Goal: Task Accomplishment & Management: Manage account settings

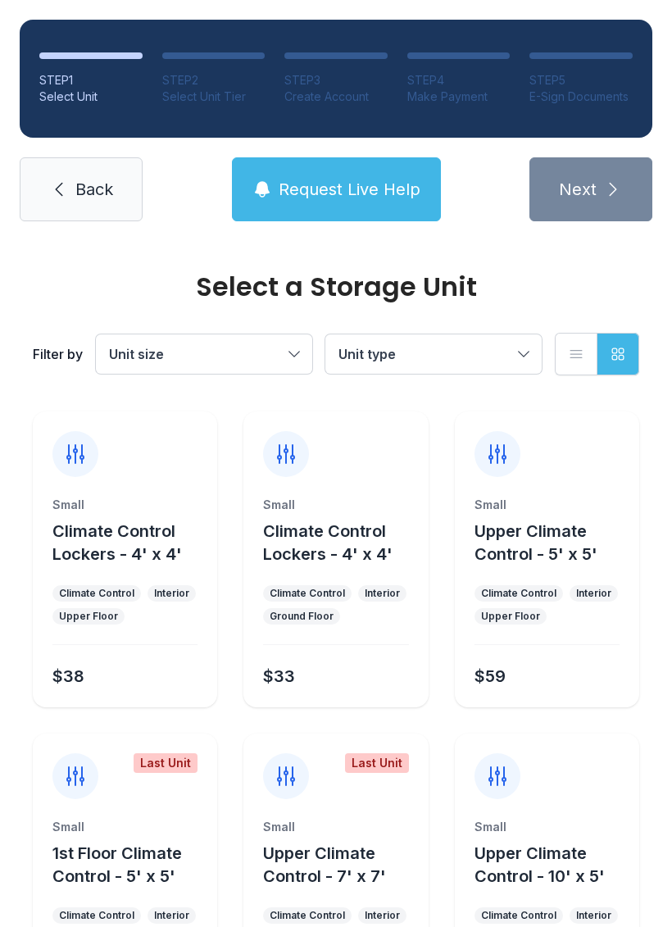
click at [90, 190] on span "Back" at bounding box center [94, 189] width 38 height 23
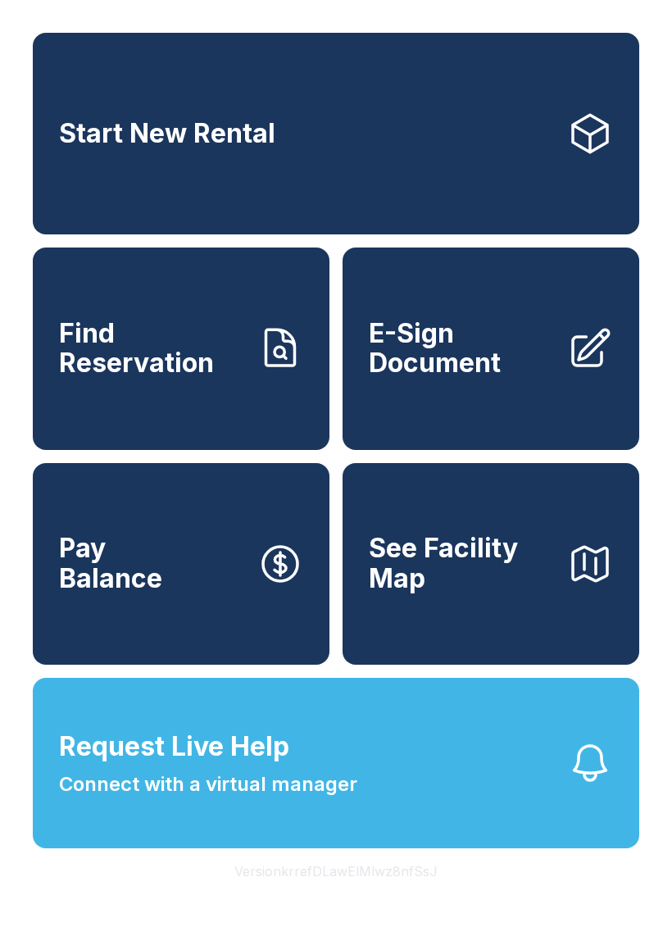
click at [481, 593] on span "See Facility Map" at bounding box center [461, 563] width 185 height 60
click at [325, 842] on button "Request Live Help Connect with a virtual manager" at bounding box center [336, 763] width 606 height 170
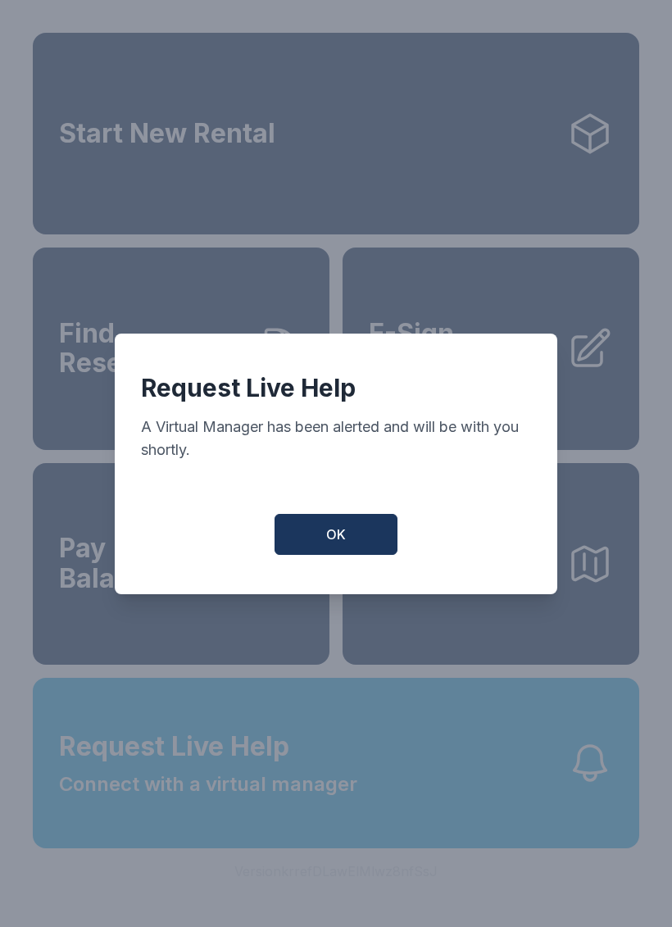
click at [323, 511] on div "Request Live Help A Virtual Manager has been alerted and will be with you short…" at bounding box center [336, 464] width 443 height 261
click at [345, 544] on span "OK" at bounding box center [336, 534] width 20 height 20
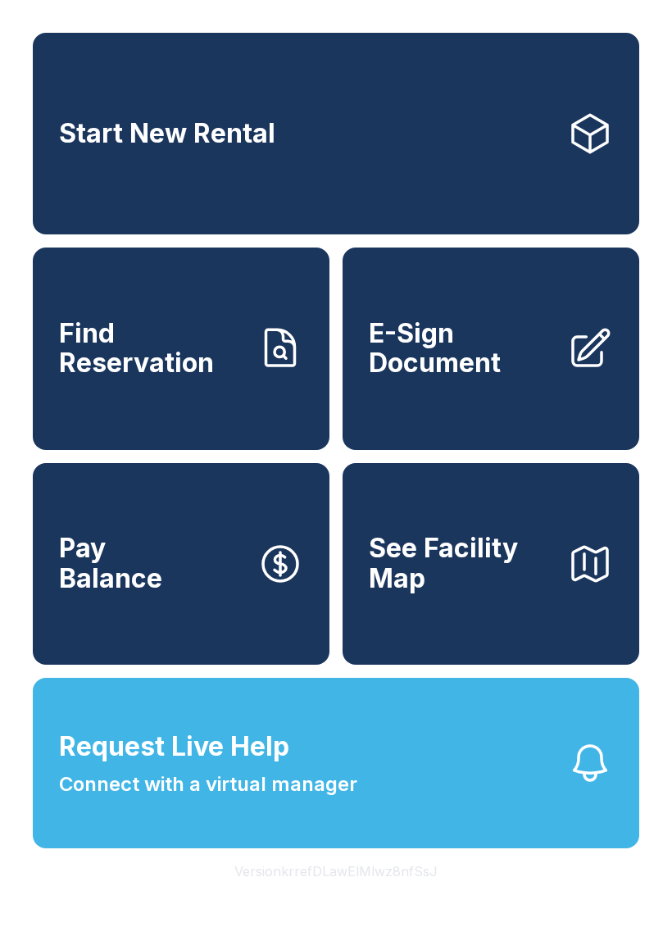
click at [344, 553] on button "See Facility Map" at bounding box center [491, 564] width 297 height 202
click at [455, 818] on button "Request Live Help Connect with a virtual manager" at bounding box center [336, 763] width 606 height 170
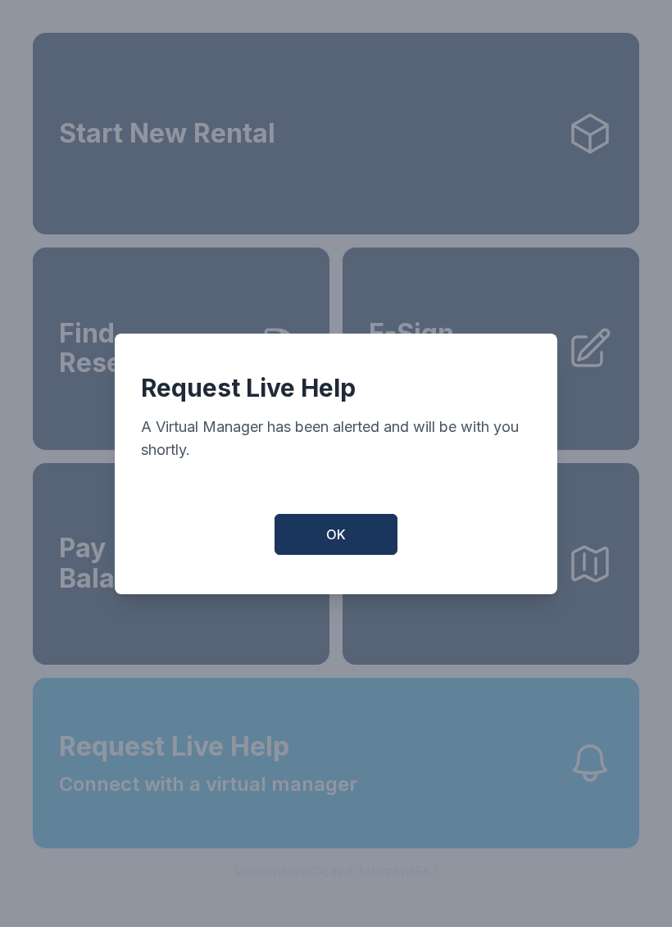
click at [353, 545] on button "OK" at bounding box center [336, 534] width 123 height 41
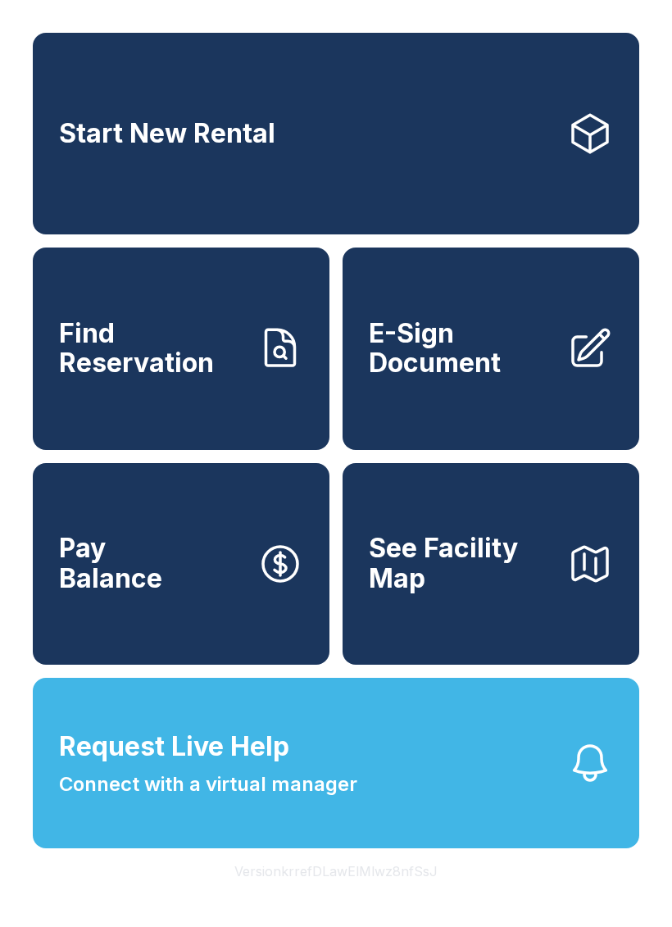
click at [170, 410] on link "Find Reservation" at bounding box center [181, 348] width 297 height 202
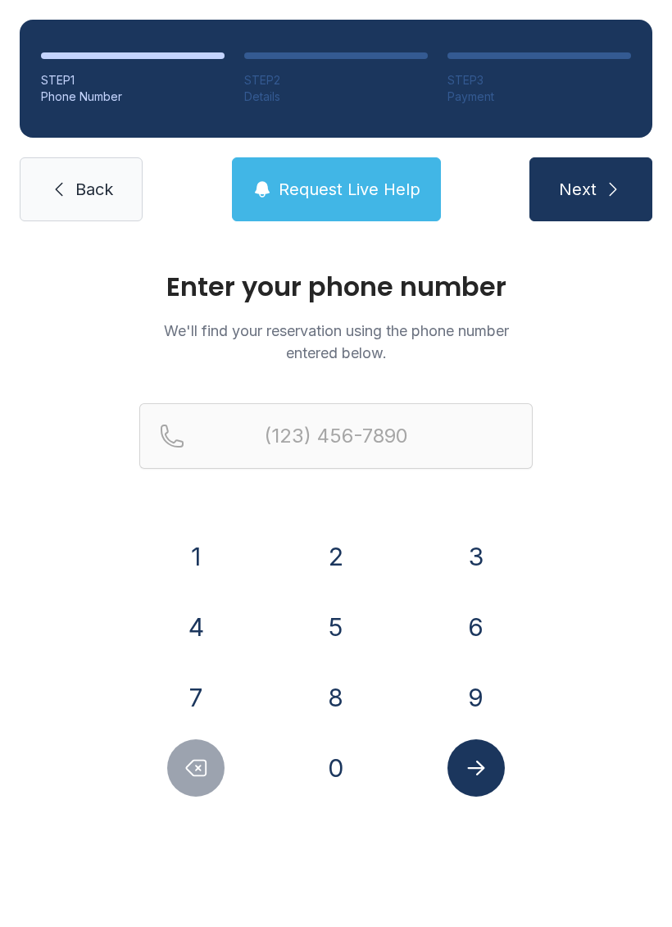
click at [217, 692] on button "7" at bounding box center [195, 697] width 57 height 57
click at [326, 704] on button "8" at bounding box center [335, 697] width 57 height 57
click at [464, 638] on button "6" at bounding box center [475, 626] width 57 height 57
click at [341, 638] on button "5" at bounding box center [335, 626] width 57 height 57
click at [325, 566] on button "2" at bounding box center [335, 556] width 57 height 57
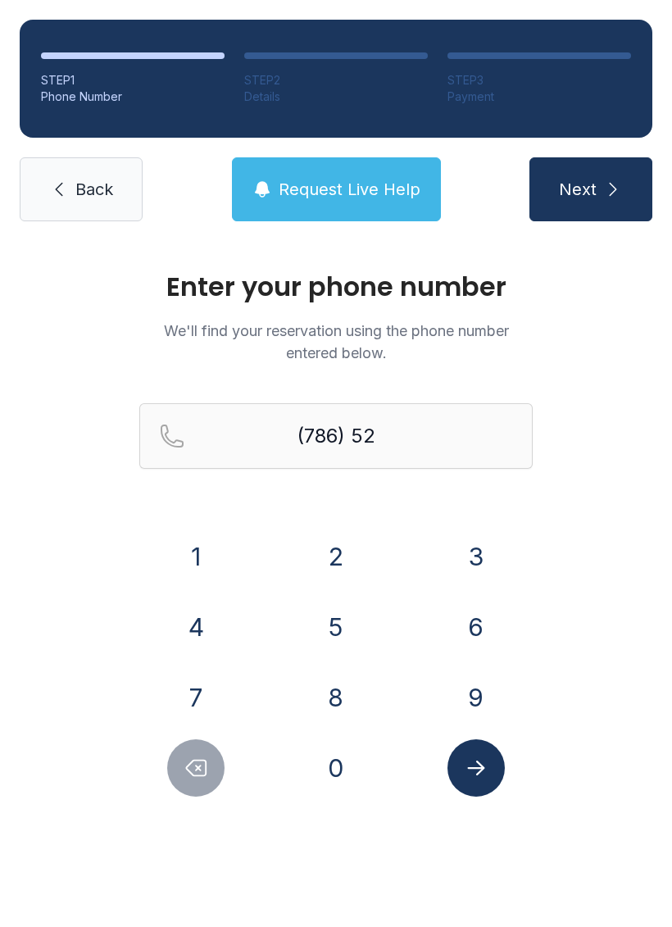
click at [467, 563] on button "3" at bounding box center [475, 556] width 57 height 57
click at [203, 633] on button "4" at bounding box center [195, 626] width 57 height 57
click at [480, 709] on button "9" at bounding box center [475, 697] width 57 height 57
click at [484, 566] on button "3" at bounding box center [475, 556] width 57 height 57
click at [482, 633] on button "6" at bounding box center [475, 626] width 57 height 57
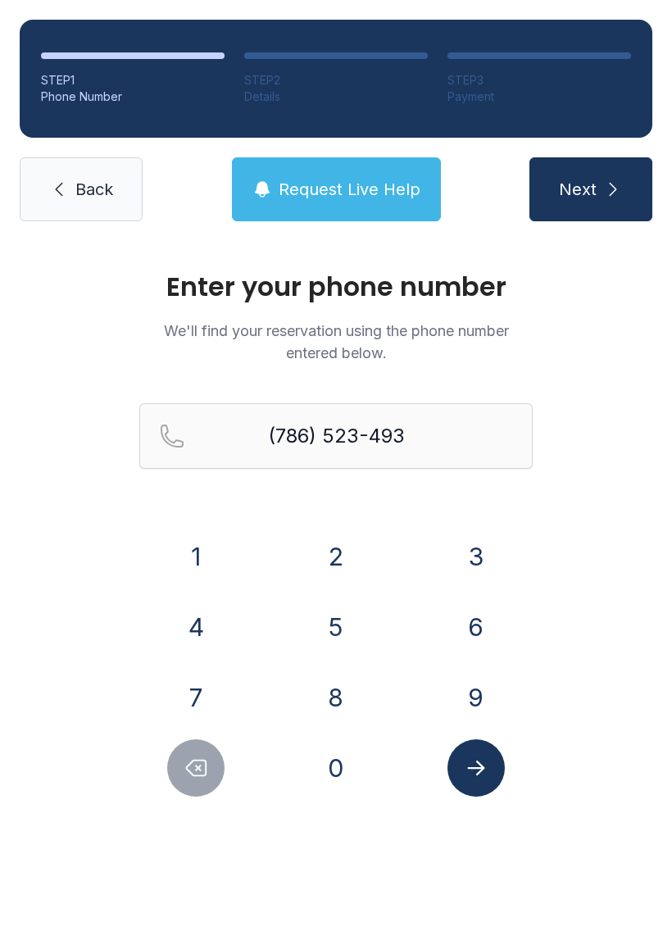
type input "[PHONE_NUMBER]"
click at [482, 756] on icon "Submit lookup form" at bounding box center [476, 768] width 25 height 25
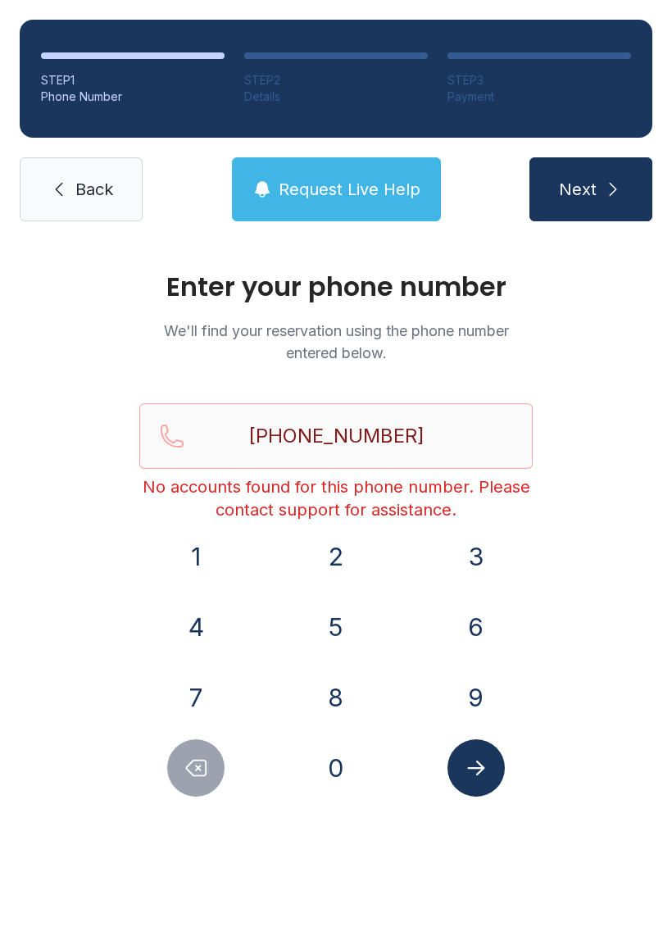
click at [93, 210] on link "Back" at bounding box center [81, 189] width 123 height 64
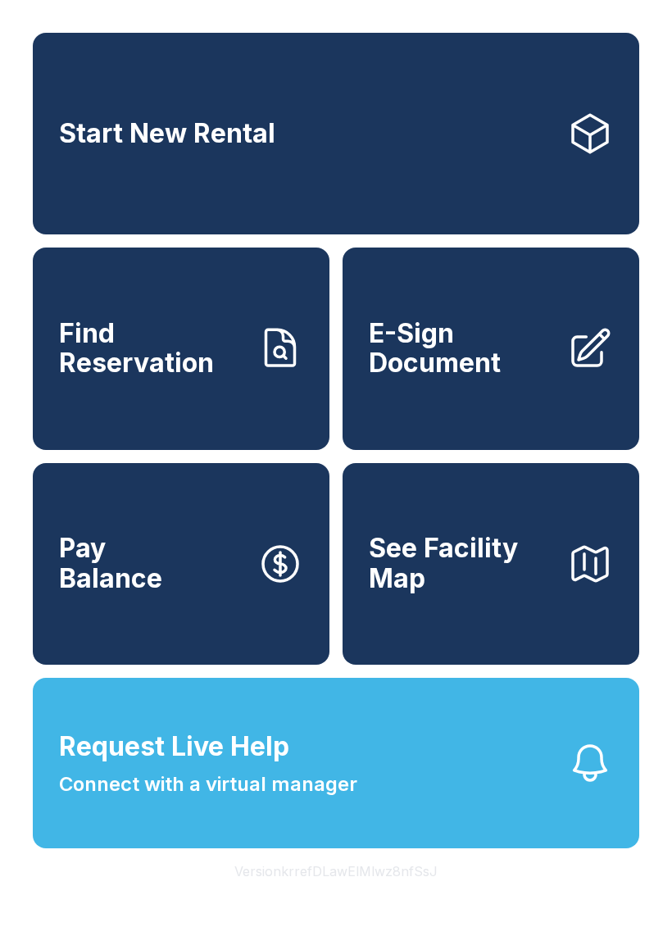
click at [93, 210] on link "Start New Rental" at bounding box center [336, 134] width 606 height 202
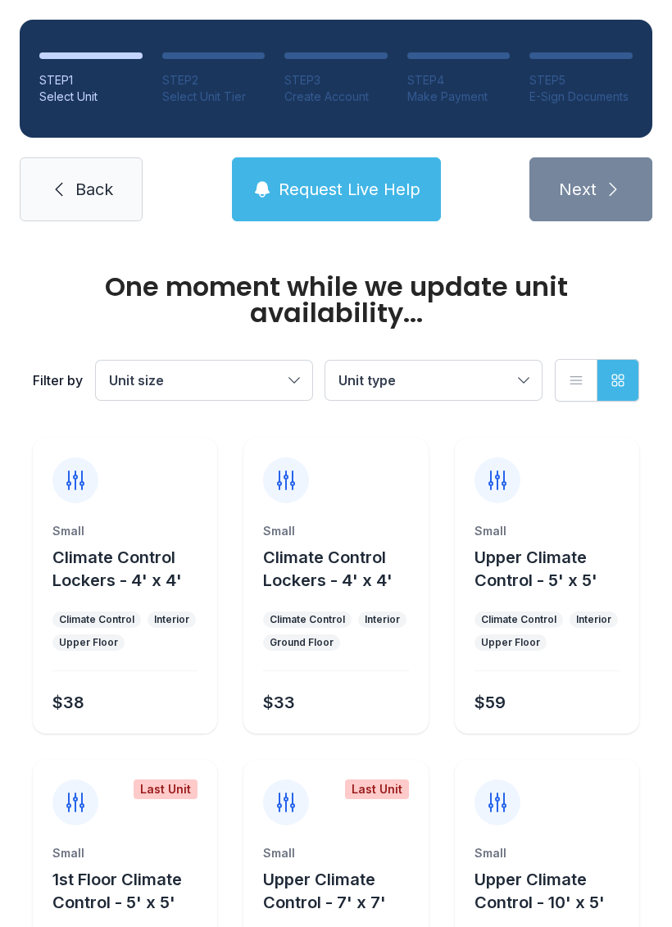
click at [81, 173] on link "Back" at bounding box center [81, 189] width 123 height 64
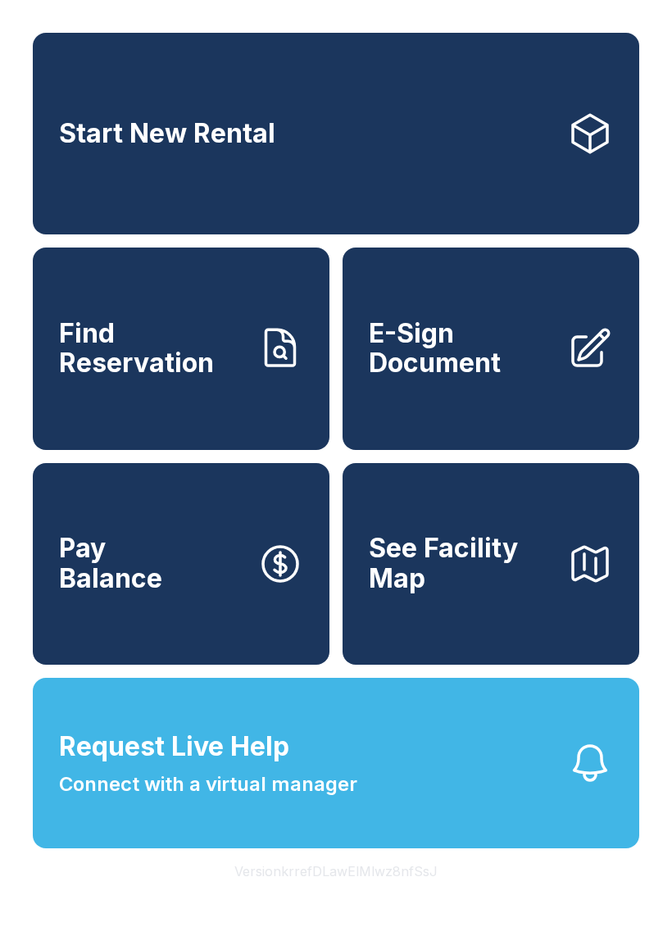
click at [343, 797] on span "Request Live Help Connect with a virtual manager" at bounding box center [208, 763] width 298 height 72
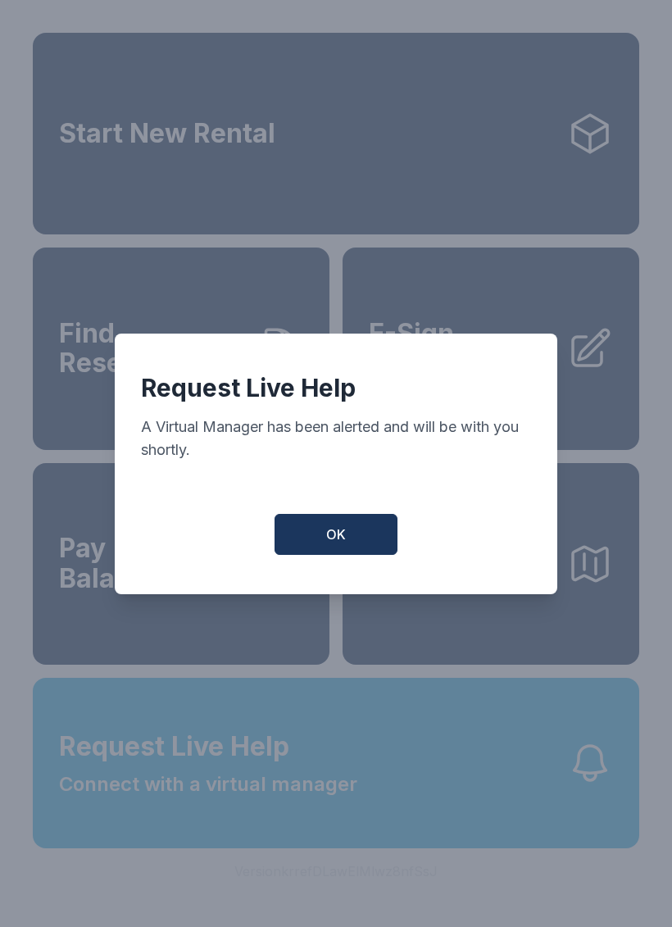
click at [341, 537] on span "OK" at bounding box center [336, 534] width 20 height 20
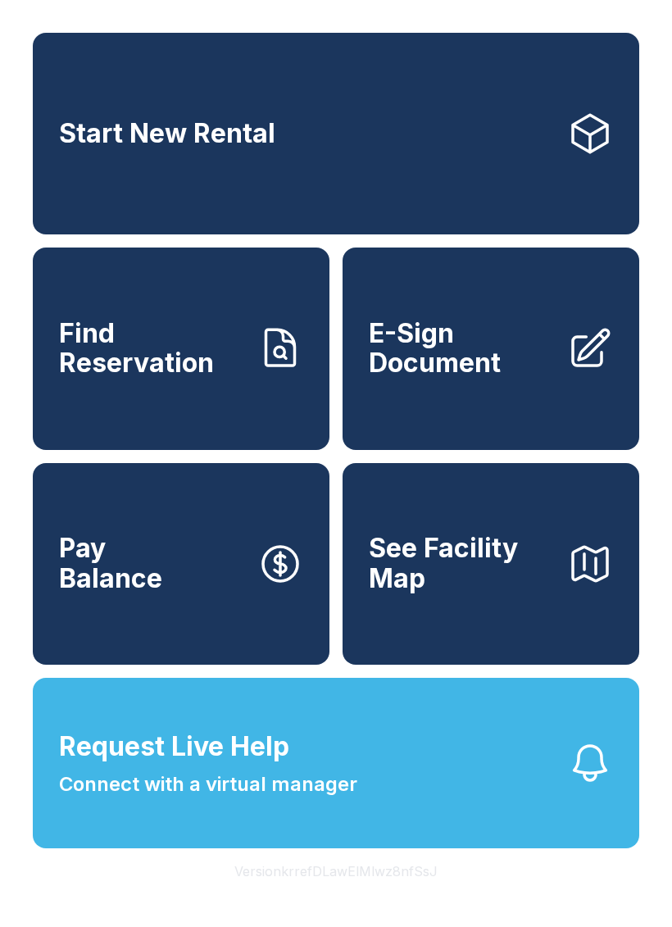
click at [228, 766] on span "Request Live Help" at bounding box center [174, 746] width 230 height 39
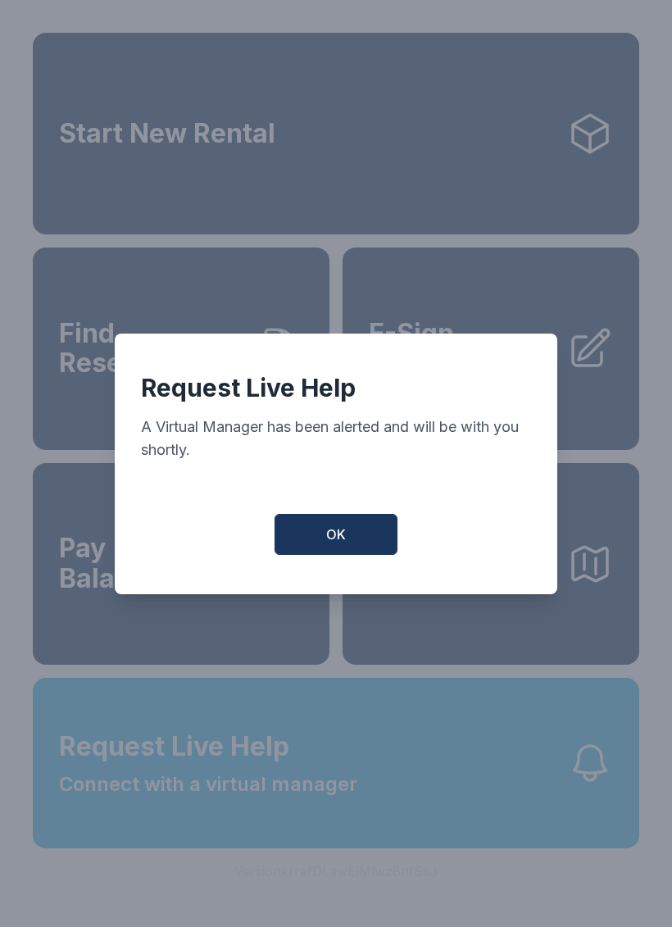
click at [336, 537] on span "OK" at bounding box center [336, 534] width 20 height 20
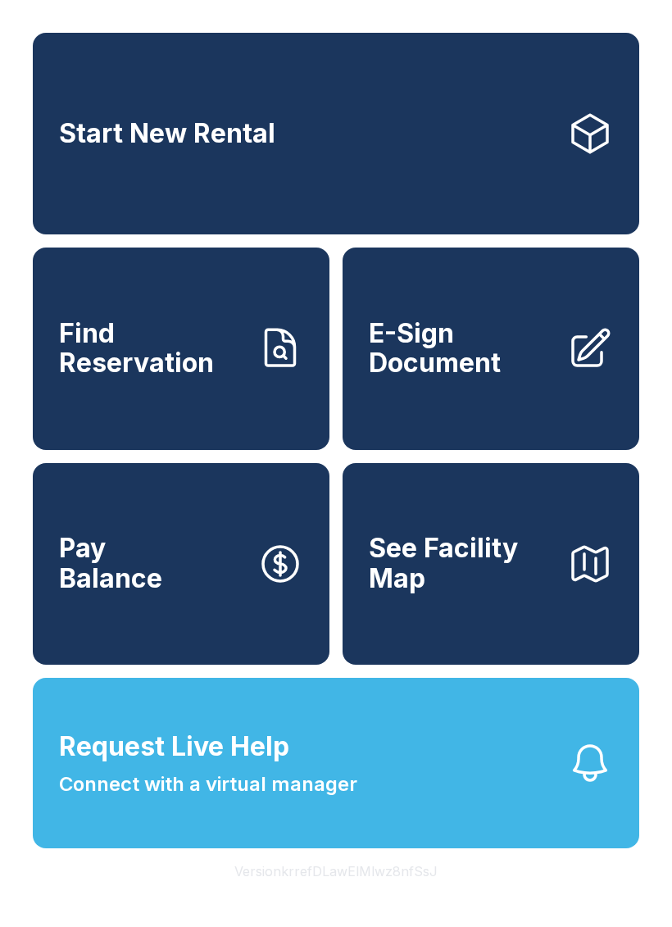
click at [335, 537] on span "OK" at bounding box center [336, 530] width 19 height 19
click at [462, 593] on span "See Facility Map" at bounding box center [461, 563] width 185 height 60
